Goal: Complete application form

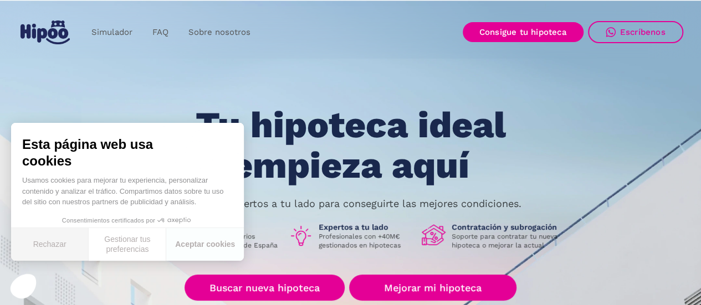
click at [69, 243] on button "Rechazar" at bounding box center [50, 244] width 78 height 33
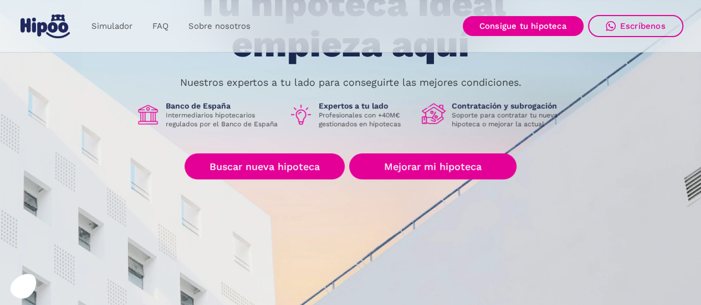
scroll to position [122, 0]
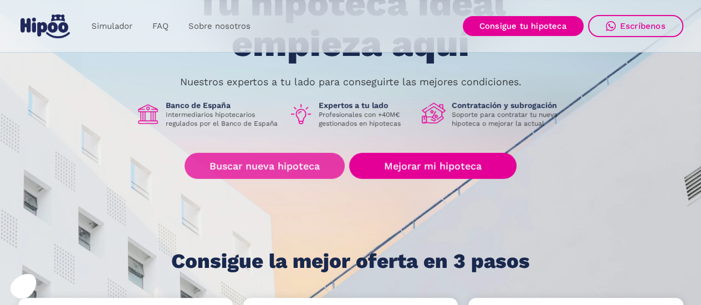
click at [238, 166] on link "Buscar nueva hipoteca" at bounding box center [264, 166] width 160 height 26
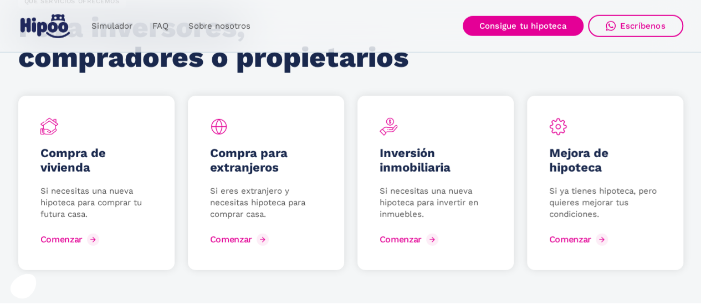
scroll to position [1491, 0]
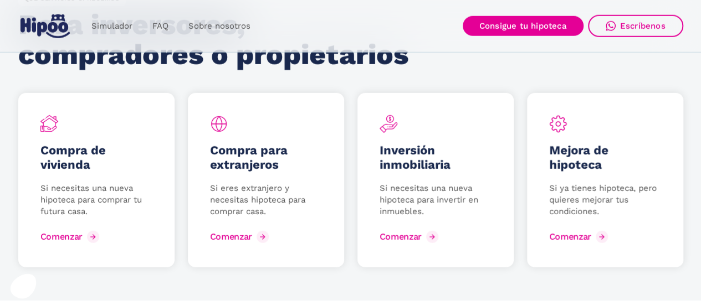
click at [263, 85] on div "QUÉ SERVICIOS OFRECEMOS Para inversores, compradores o propietarios Compra de v…" at bounding box center [350, 130] width 665 height 276
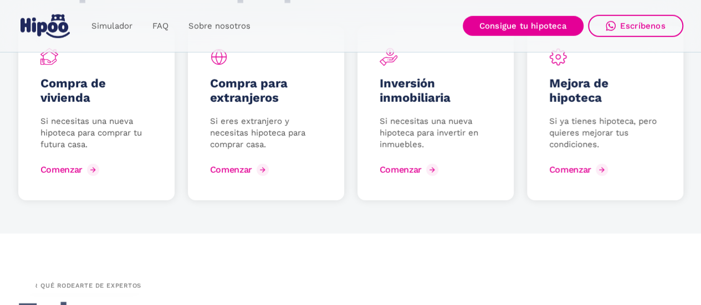
scroll to position [1559, 0]
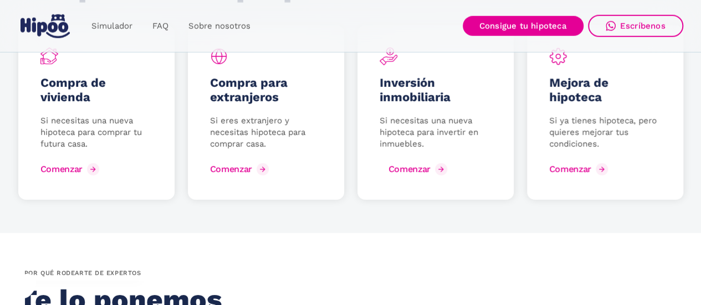
click at [399, 170] on div "Comenzar" at bounding box center [409, 169] width 42 height 11
